Goal: Register for event/course: Sign up to attend an event or enroll in a course

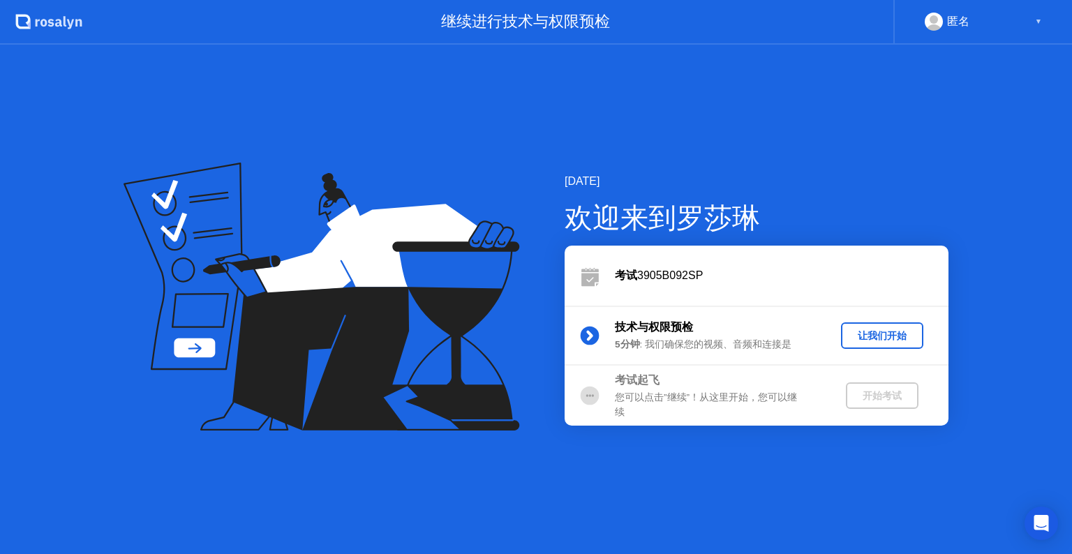
click at [892, 337] on div "让我们开始" at bounding box center [881, 335] width 71 height 13
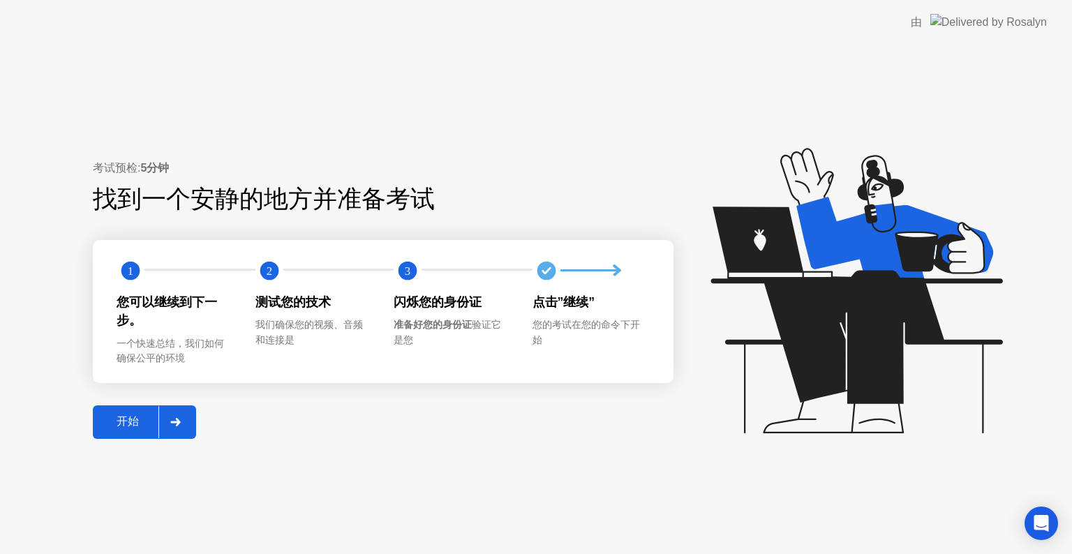
click at [136, 419] on div "开始" at bounding box center [127, 421] width 61 height 15
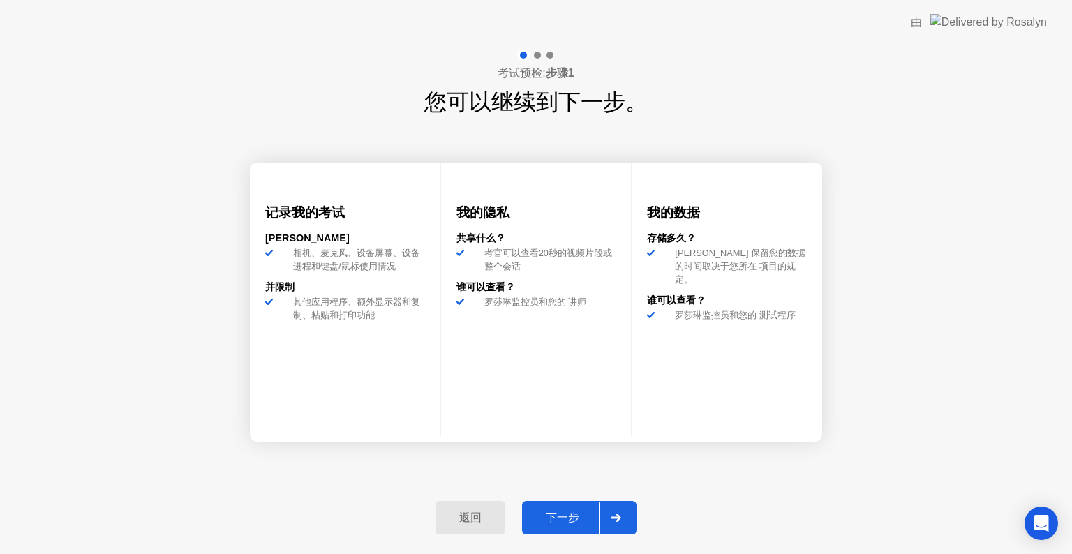
click at [558, 513] on div "下一步" at bounding box center [562, 518] width 73 height 15
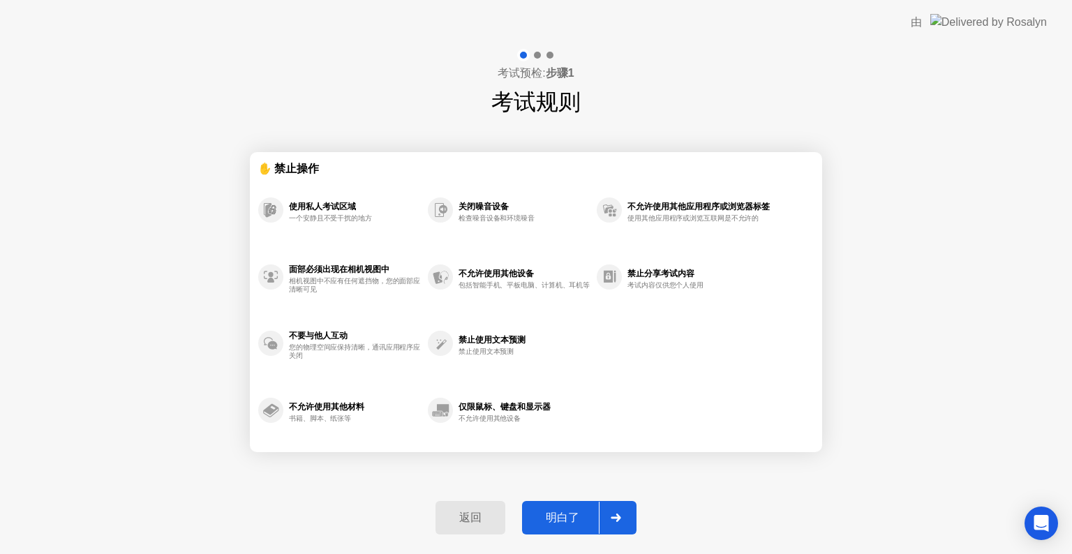
click at [553, 511] on div "明白了" at bounding box center [562, 518] width 73 height 15
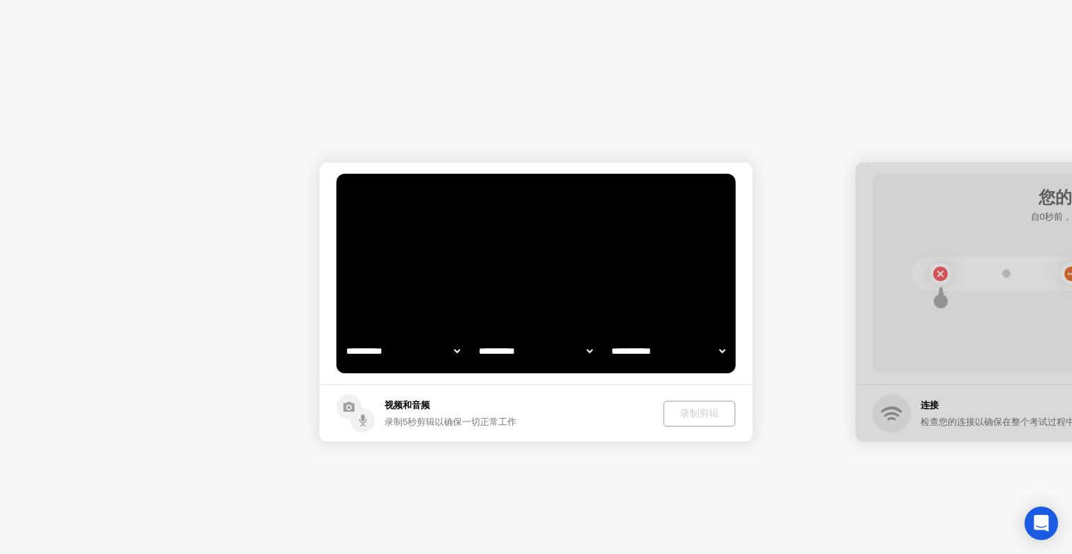
select select "**********"
select select "*******"
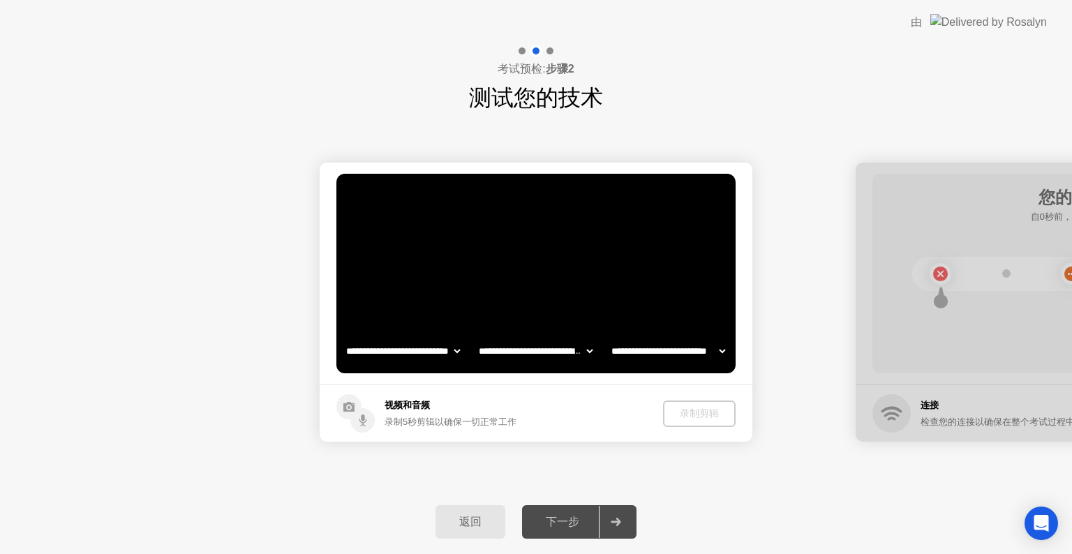
click at [519, 327] on video at bounding box center [535, 274] width 399 height 200
click at [518, 350] on select "**********" at bounding box center [535, 351] width 119 height 28
click at [518, 349] on select "**********" at bounding box center [535, 351] width 119 height 28
click at [339, 412] on circle at bounding box center [348, 406] width 25 height 25
drag, startPoint x: 354, startPoint y: 412, endPoint x: 374, endPoint y: 404, distance: 21.6
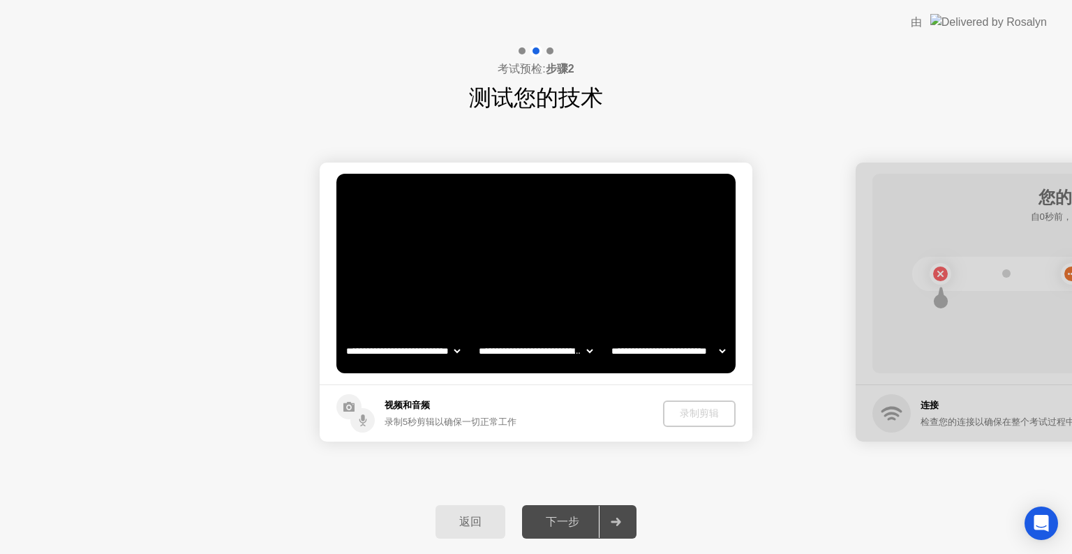
click at [354, 413] on circle at bounding box center [362, 420] width 24 height 24
click at [449, 350] on select "**********" at bounding box center [402, 351] width 119 height 28
click at [343, 337] on select "**********" at bounding box center [402, 351] width 119 height 28
click at [532, 351] on select "**********" at bounding box center [535, 351] width 119 height 28
click at [522, 357] on select "**********" at bounding box center [535, 351] width 119 height 28
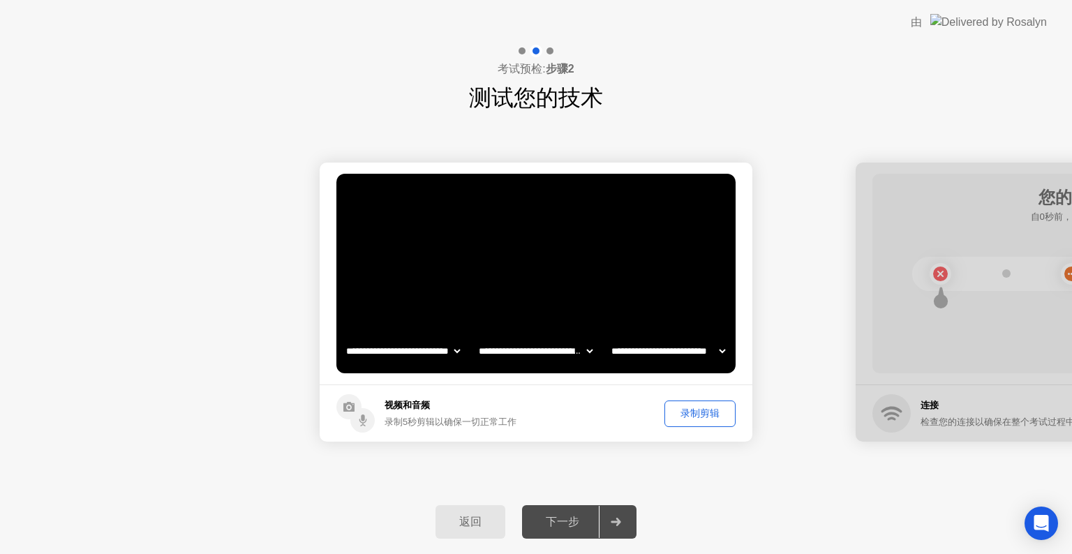
click at [525, 351] on select "**********" at bounding box center [535, 351] width 119 height 28
click at [476, 337] on select "**********" at bounding box center [535, 351] width 119 height 28
click at [634, 347] on select "**********" at bounding box center [667, 351] width 119 height 28
click at [652, 354] on select "**********" at bounding box center [667, 351] width 119 height 28
click at [675, 410] on div "录制剪辑" at bounding box center [699, 413] width 61 height 13
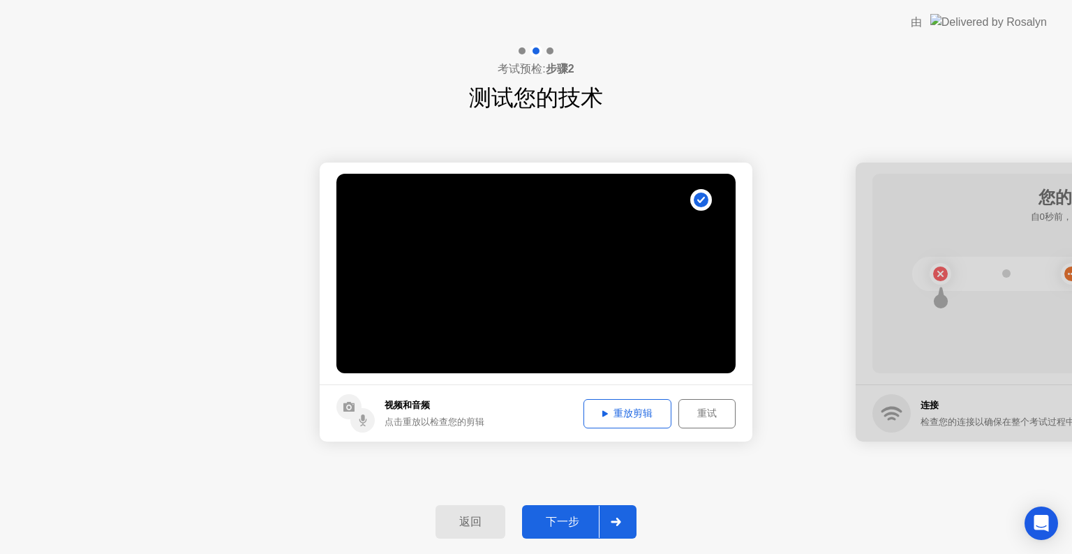
click at [609, 414] on div "重放剪辑" at bounding box center [627, 413] width 78 height 13
click at [560, 527] on div "下一步" at bounding box center [562, 522] width 73 height 15
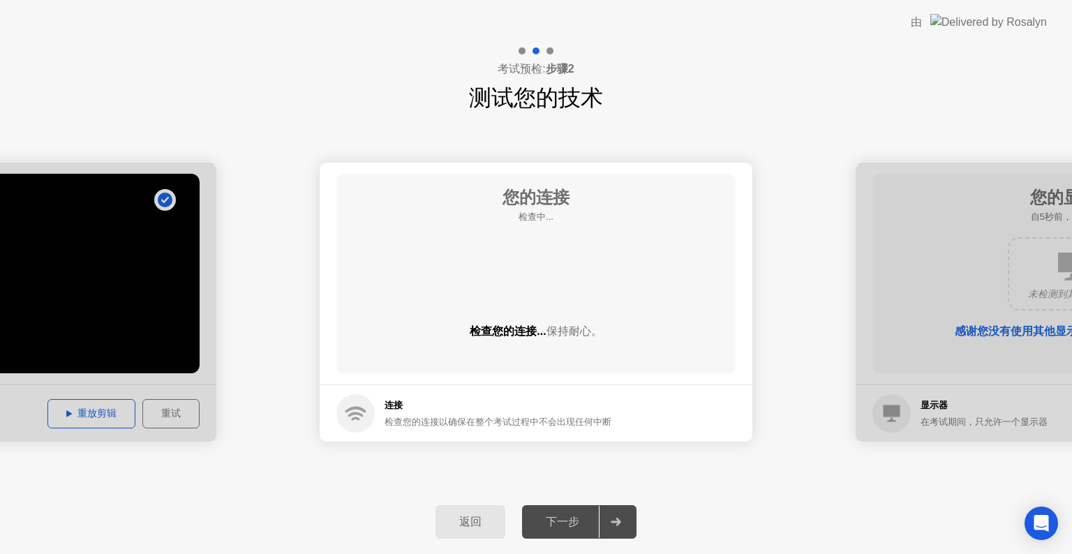
drag, startPoint x: 536, startPoint y: 296, endPoint x: 541, endPoint y: 289, distance: 8.5
click at [540, 293] on div "您的连接 检查中... 检查您的连接... 保持耐心。" at bounding box center [535, 274] width 399 height 200
click at [541, 287] on div "您的连接 检查中... 检查您的连接... 保持耐心。" at bounding box center [535, 274] width 399 height 200
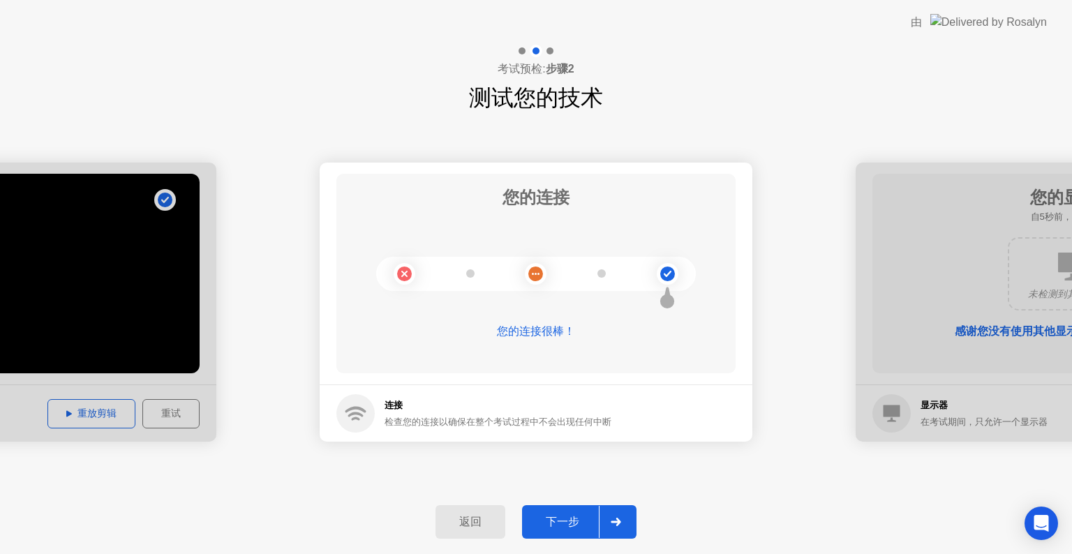
click at [586, 516] on div "下一步" at bounding box center [562, 522] width 73 height 15
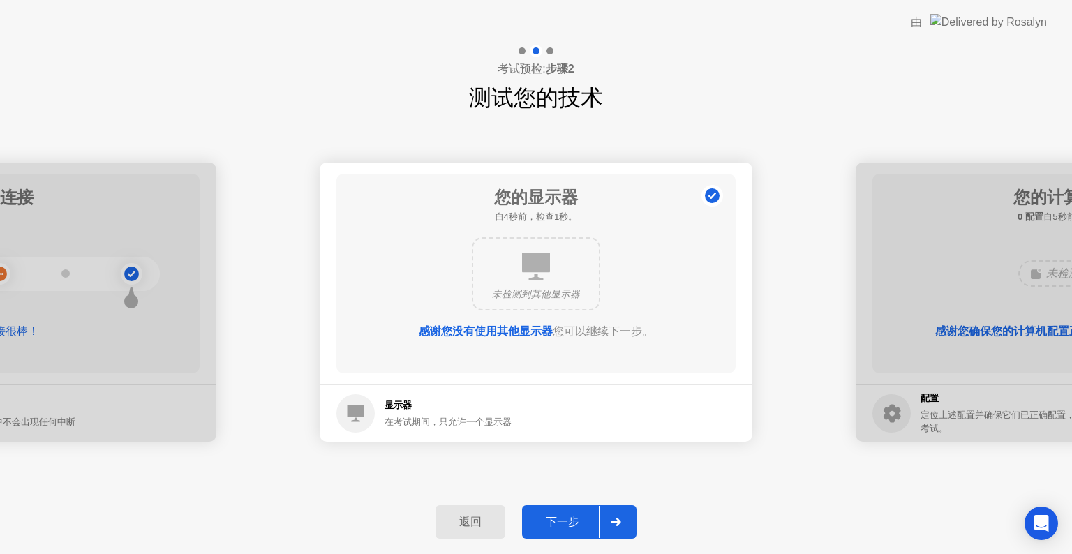
click at [579, 534] on button "下一步" at bounding box center [579, 521] width 114 height 33
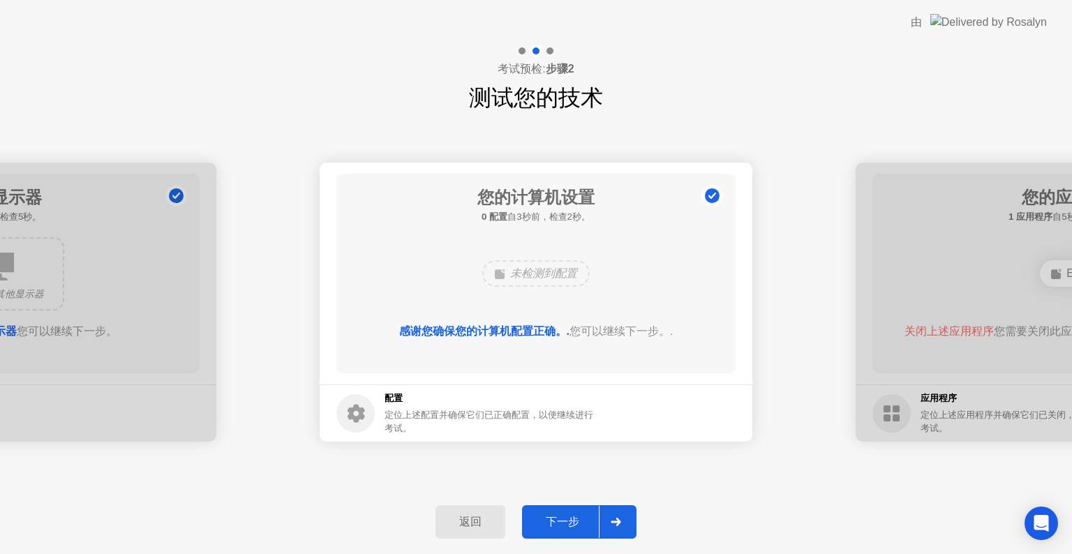
click at [562, 517] on div "下一步" at bounding box center [562, 522] width 73 height 15
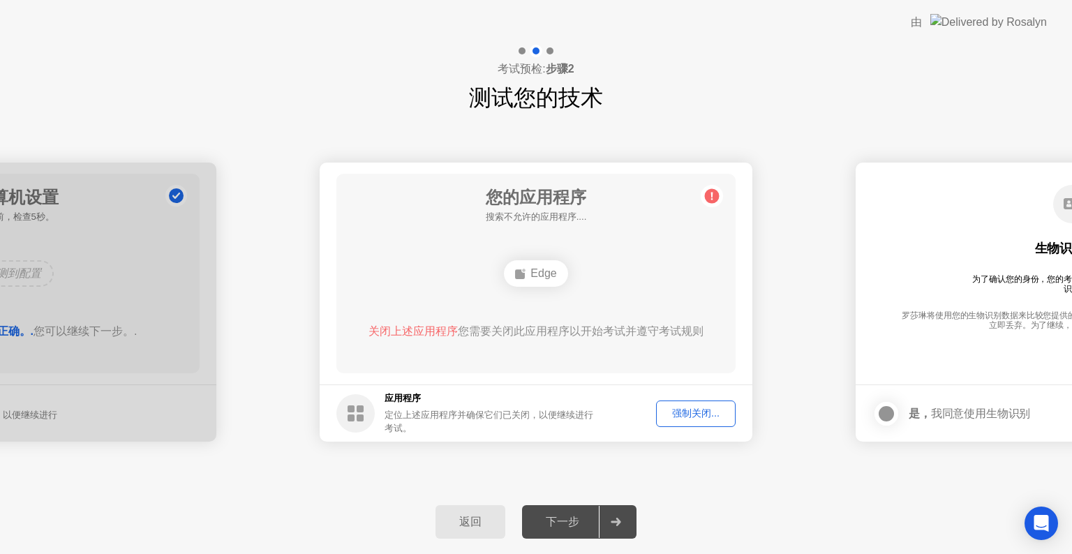
click at [678, 416] on div "强制关闭..." at bounding box center [696, 413] width 70 height 13
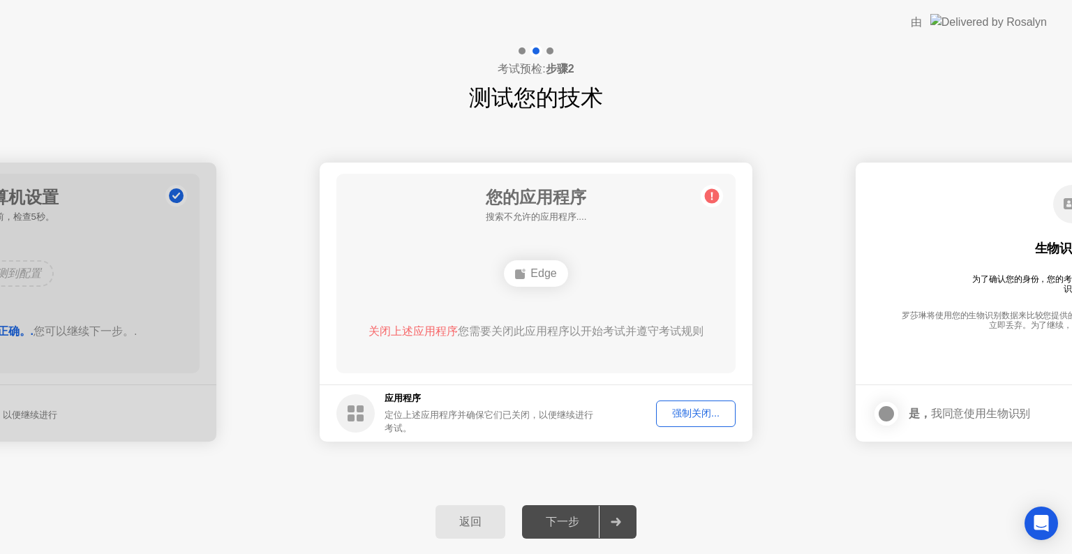
click at [671, 419] on div "强制关闭..." at bounding box center [696, 413] width 70 height 13
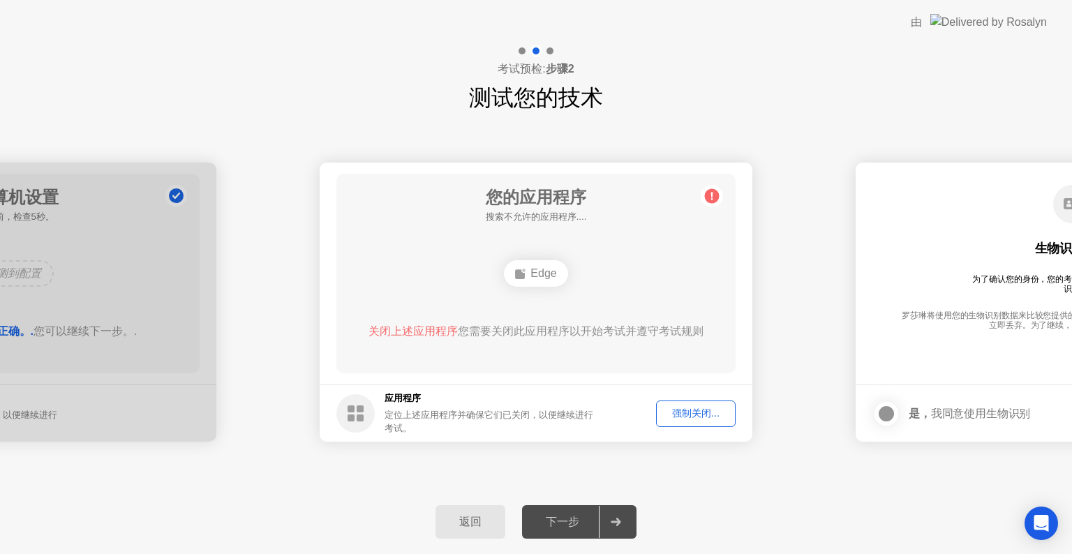
click at [701, 416] on div "强制关闭..." at bounding box center [696, 413] width 70 height 13
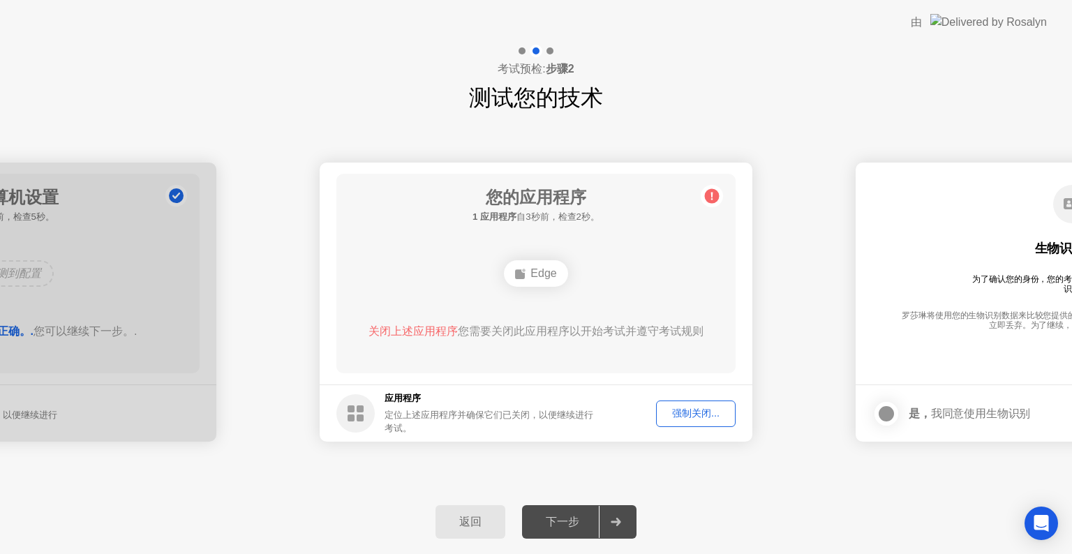
click at [682, 410] on div "强制关闭..." at bounding box center [696, 413] width 70 height 13
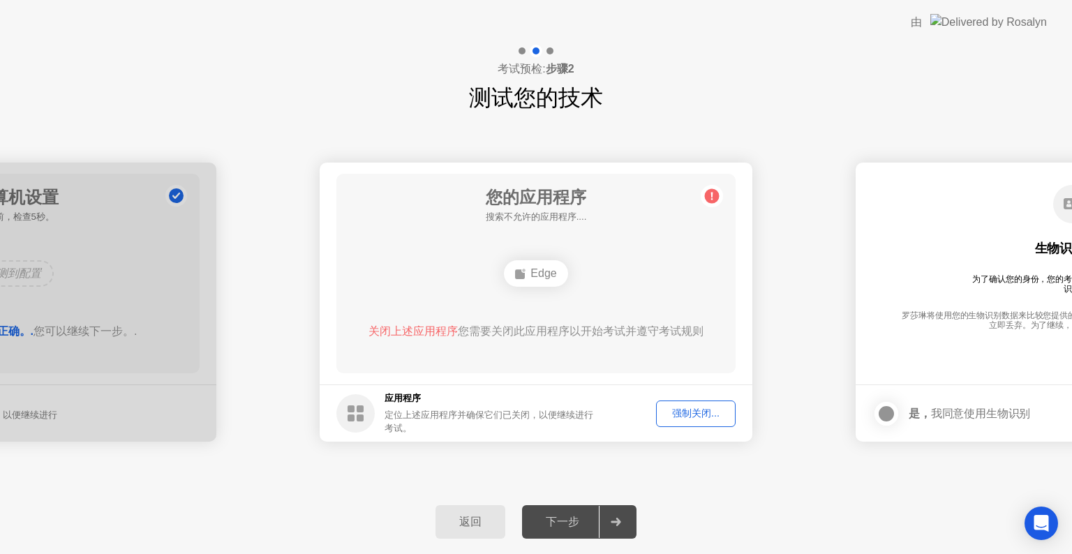
drag, startPoint x: 558, startPoint y: 518, endPoint x: 565, endPoint y: 514, distance: 8.1
click at [558, 518] on div "下一步" at bounding box center [562, 522] width 73 height 15
drag, startPoint x: 623, startPoint y: 523, endPoint x: 678, endPoint y: 458, distance: 84.6
click at [628, 514] on div at bounding box center [615, 522] width 33 height 32
click at [714, 410] on div "强制关闭..." at bounding box center [696, 413] width 70 height 13
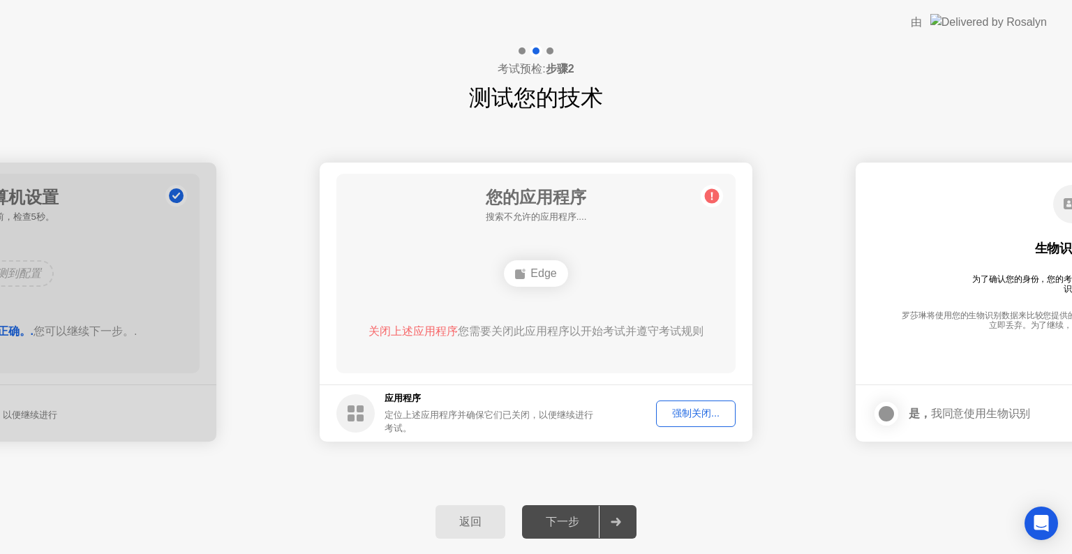
click at [685, 407] on div "强制关闭..." at bounding box center [696, 413] width 70 height 13
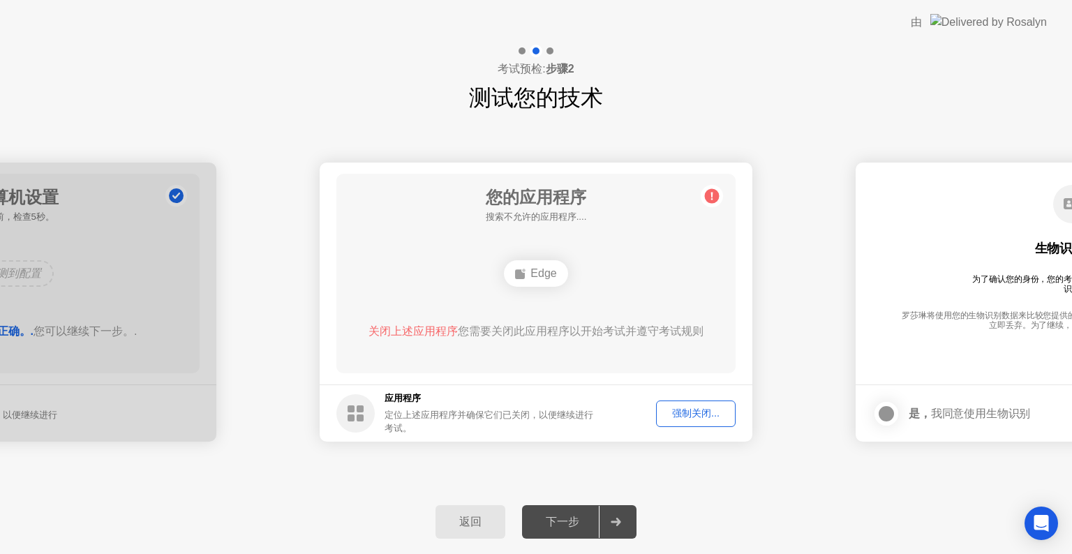
click at [710, 192] on circle at bounding box center [712, 196] width 15 height 15
click at [710, 195] on circle at bounding box center [712, 196] width 15 height 15
click at [709, 195] on circle at bounding box center [712, 196] width 15 height 15
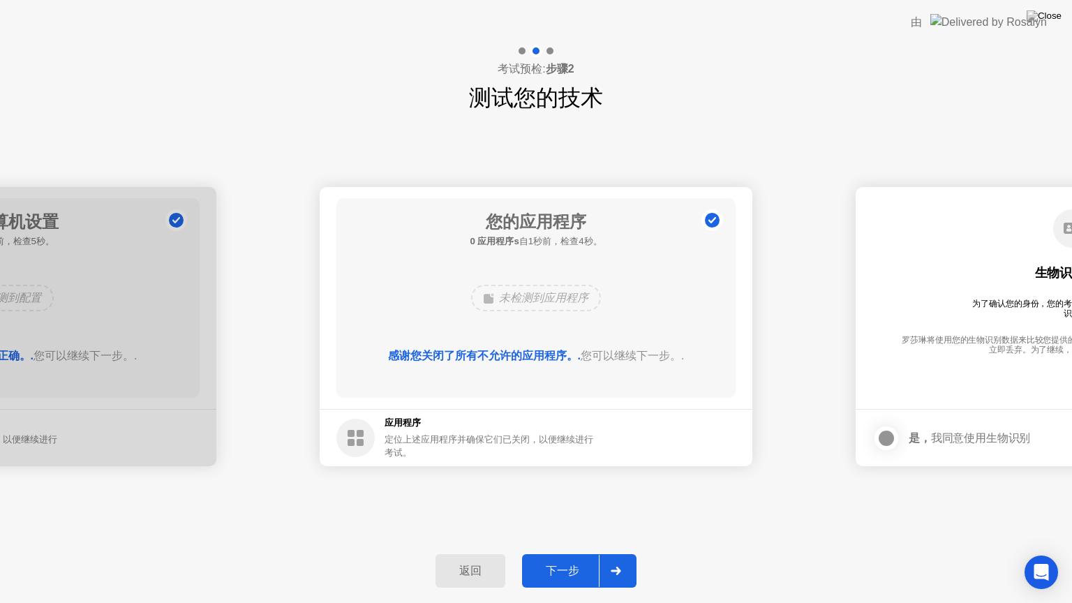
click at [544, 553] on div "下一步" at bounding box center [562, 571] width 73 height 15
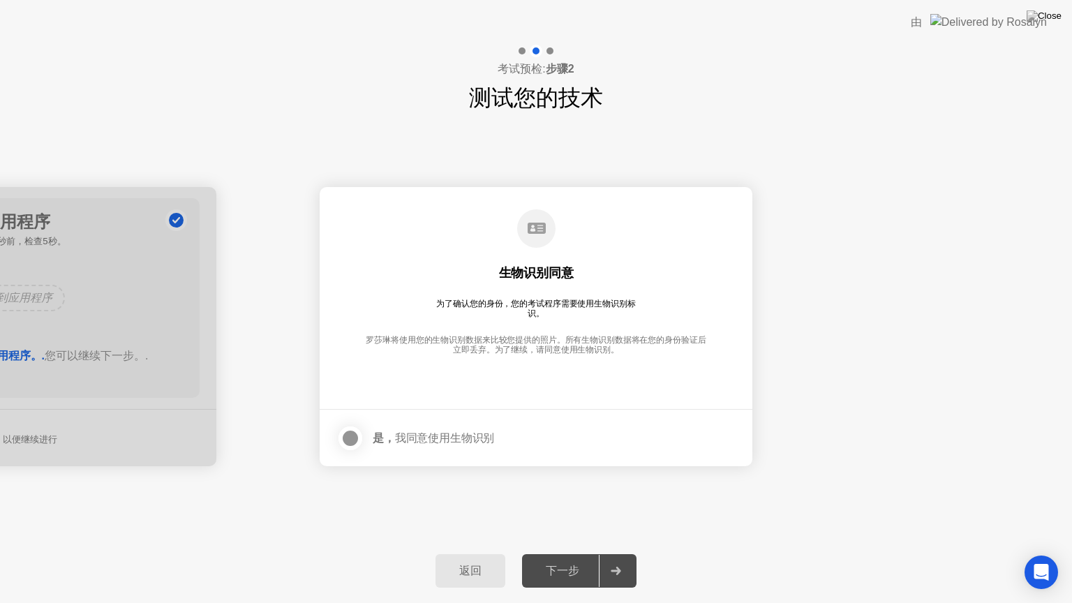
click at [349, 442] on div at bounding box center [350, 438] width 17 height 17
click at [570, 553] on div "下一步" at bounding box center [562, 571] width 73 height 15
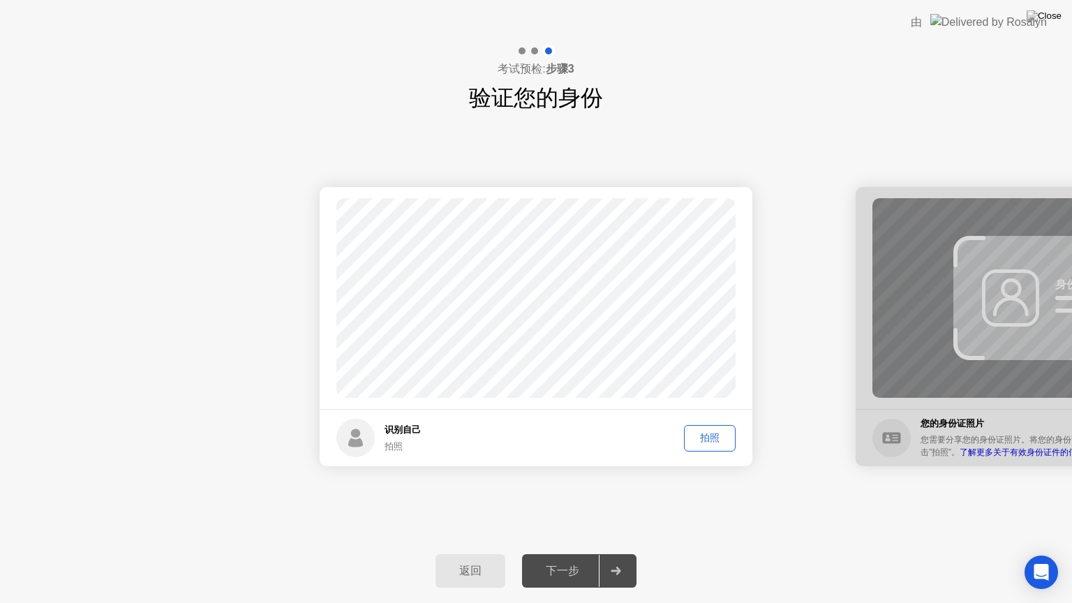
click at [717, 441] on div "拍照" at bounding box center [710, 437] width 42 height 13
click at [572, 553] on div "下一步" at bounding box center [562, 571] width 73 height 15
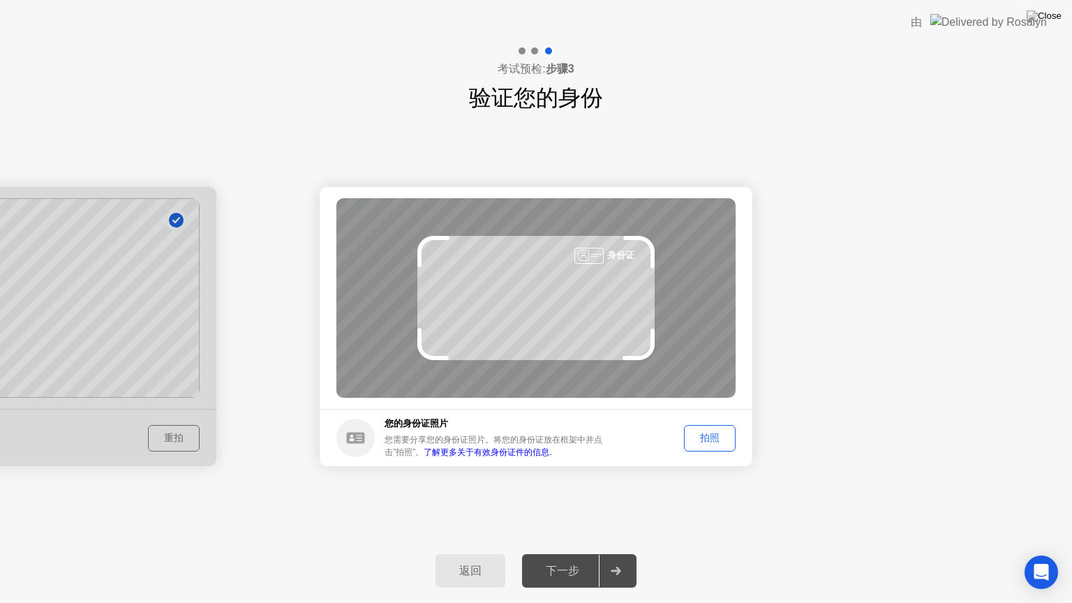
click at [725, 435] on div "拍照" at bounding box center [710, 437] width 42 height 13
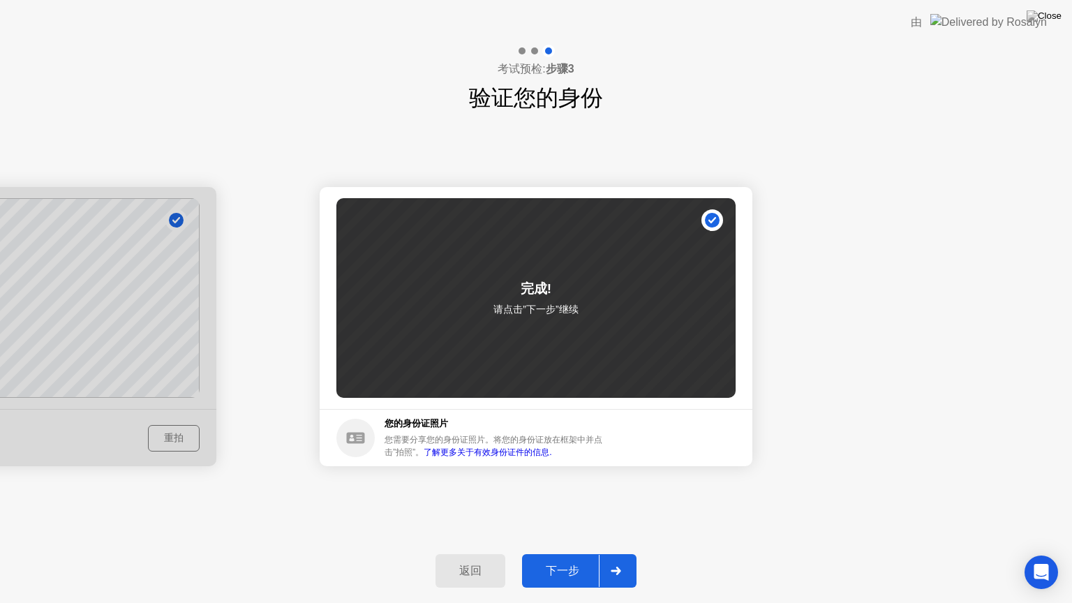
drag, startPoint x: 549, startPoint y: 566, endPoint x: 542, endPoint y: 564, distance: 7.3
click at [542, 553] on div "下一步" at bounding box center [562, 571] width 73 height 15
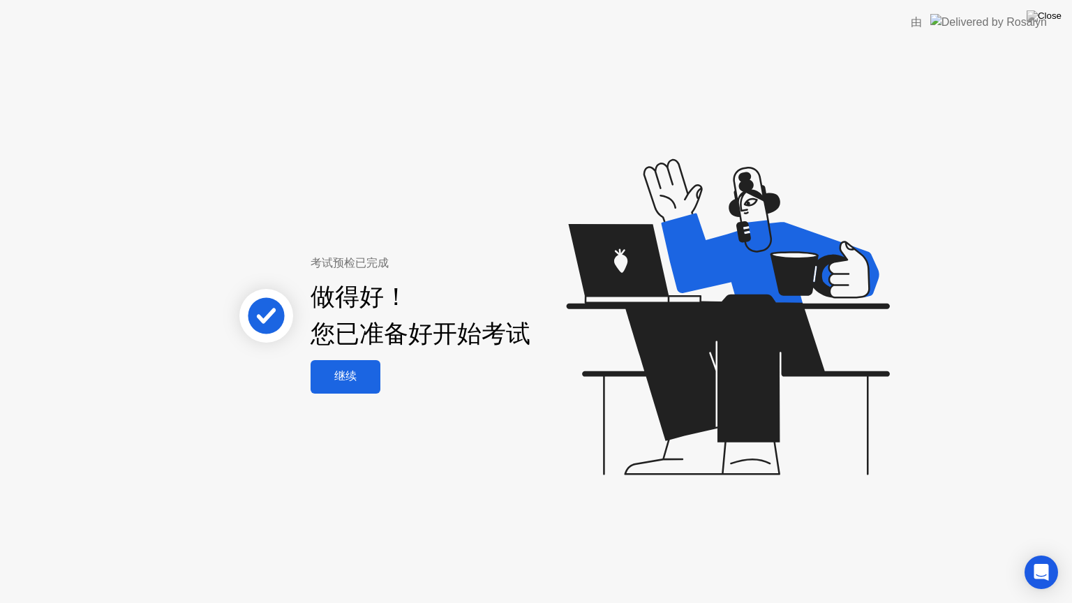
drag, startPoint x: 603, startPoint y: 395, endPoint x: 689, endPoint y: 373, distance: 89.4
click at [668, 371] on icon at bounding box center [724, 324] width 360 height 396
click at [352, 375] on div "继续" at bounding box center [345, 376] width 61 height 15
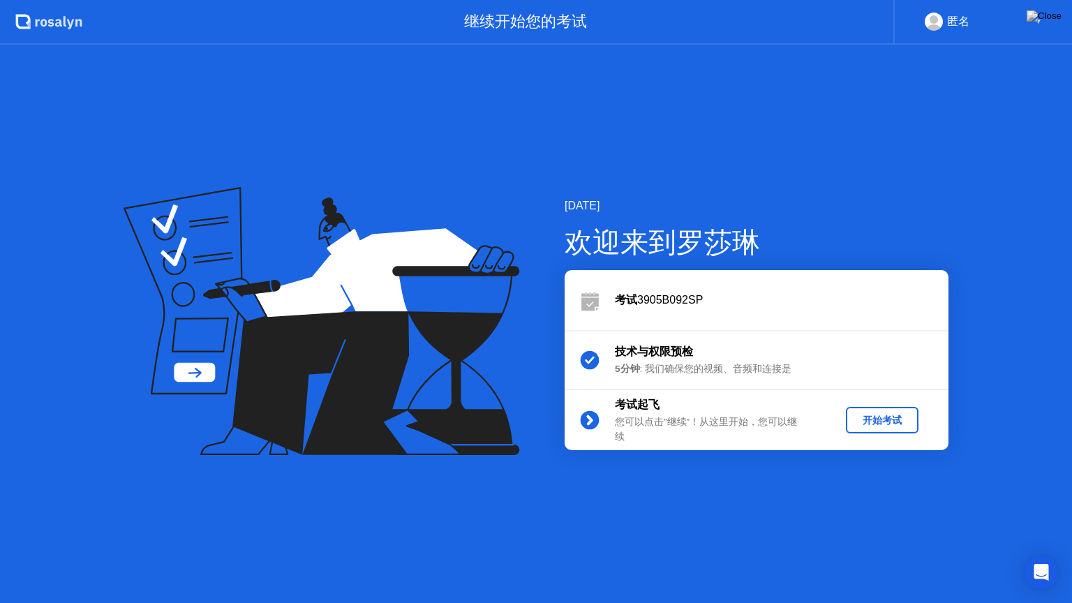
click at [886, 416] on div "开始考试" at bounding box center [881, 420] width 61 height 13
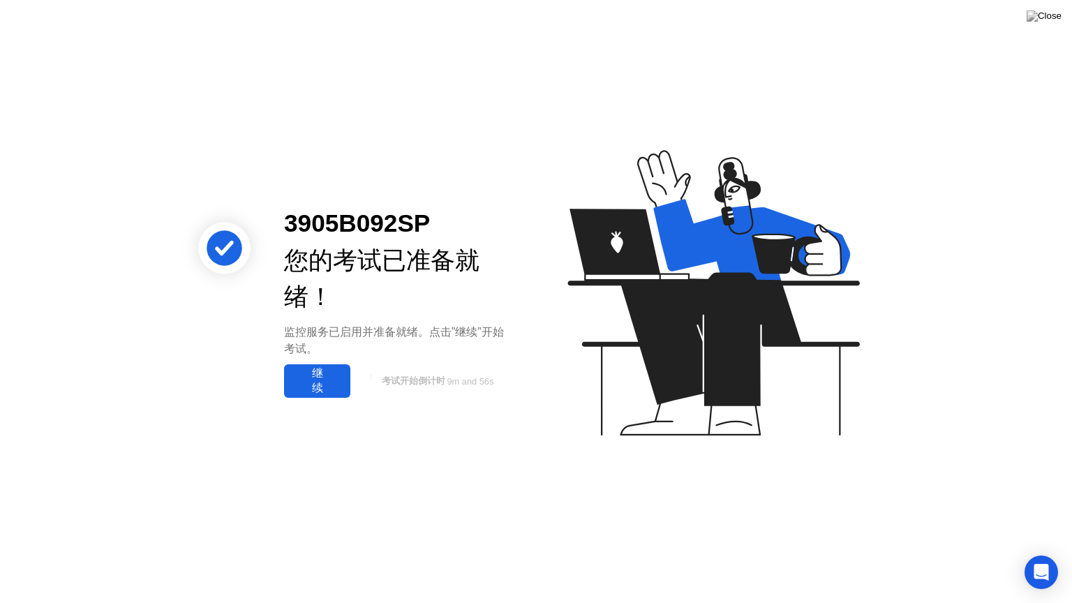
drag, startPoint x: 920, startPoint y: 301, endPoint x: 881, endPoint y: 318, distance: 42.5
click at [920, 301] on div "3905B092SP 您的考试已准备就绪！ 监控服务已启用并准备就绪。点击”继续”开始考试。 继续 考试开始倒计时 9m and 56s" at bounding box center [536, 301] width 1072 height 603
click at [788, 308] on icon at bounding box center [713, 292] width 292 height 285
drag, startPoint x: 215, startPoint y: 243, endPoint x: 221, endPoint y: 236, distance: 9.4
click at [218, 241] on circle at bounding box center [225, 248] width 36 height 36
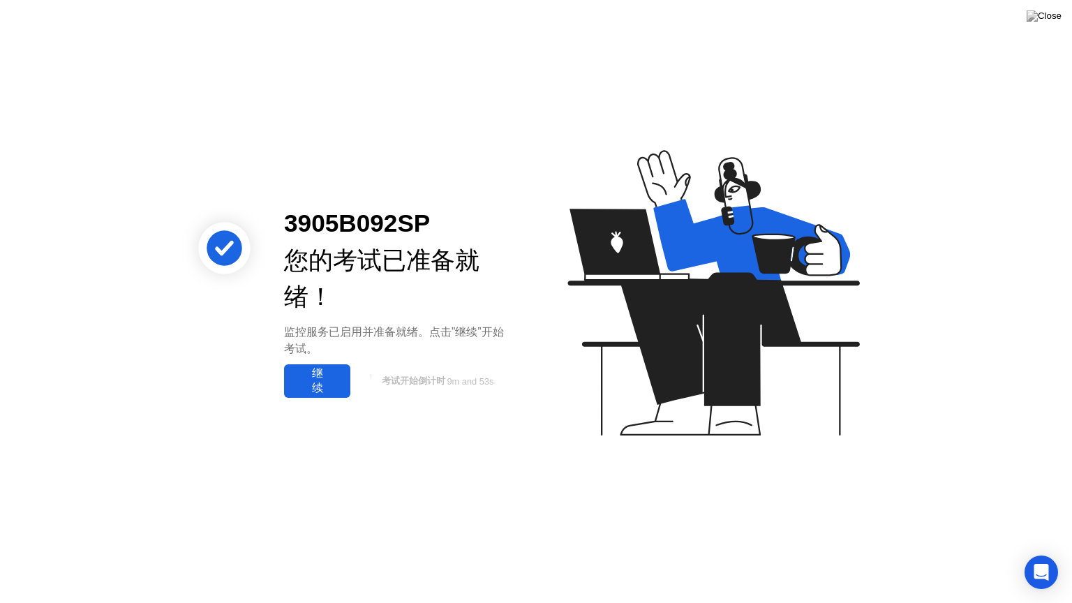
click at [340, 390] on div "继续" at bounding box center [317, 380] width 58 height 29
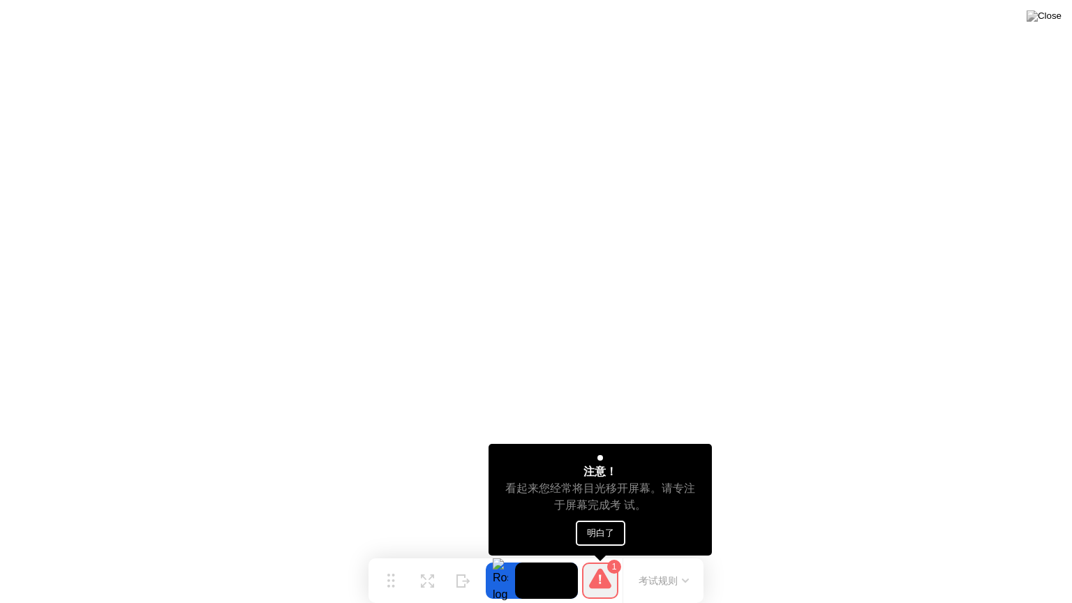
click at [611, 536] on button "明白了" at bounding box center [601, 533] width 50 height 25
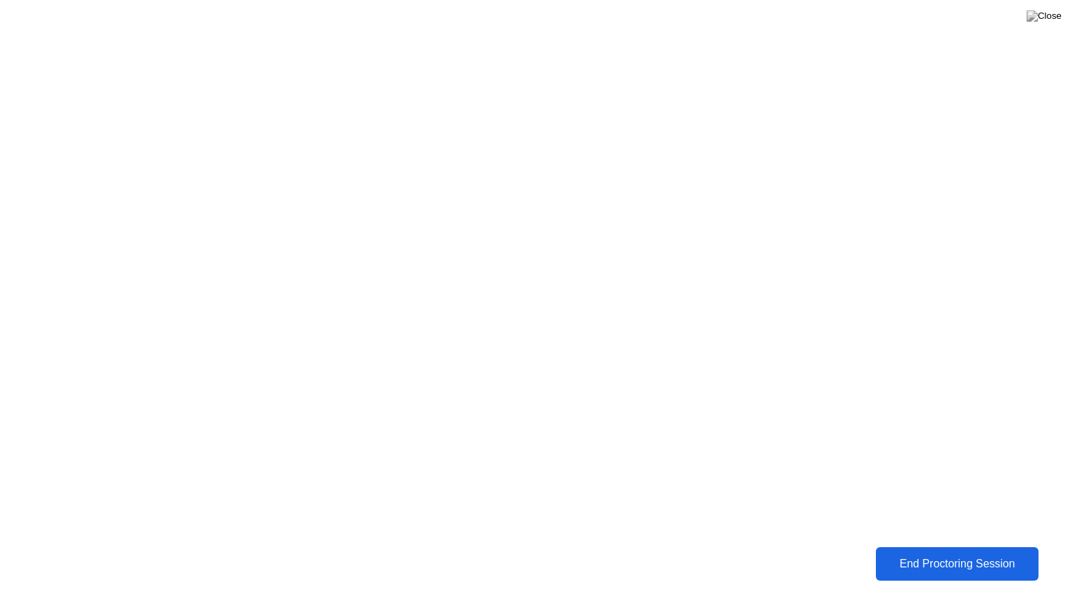
click at [974, 553] on div "End Proctoring Session" at bounding box center [956, 563] width 156 height 13
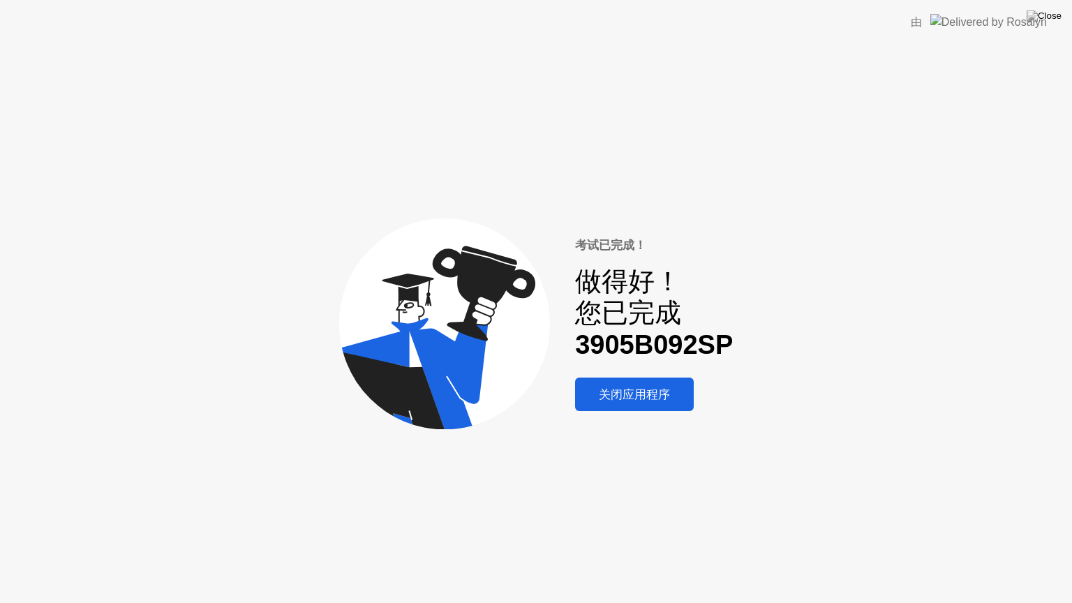
click at [637, 391] on div "关闭应用程序" at bounding box center [634, 395] width 110 height 16
